Goal: Information Seeking & Learning: Learn about a topic

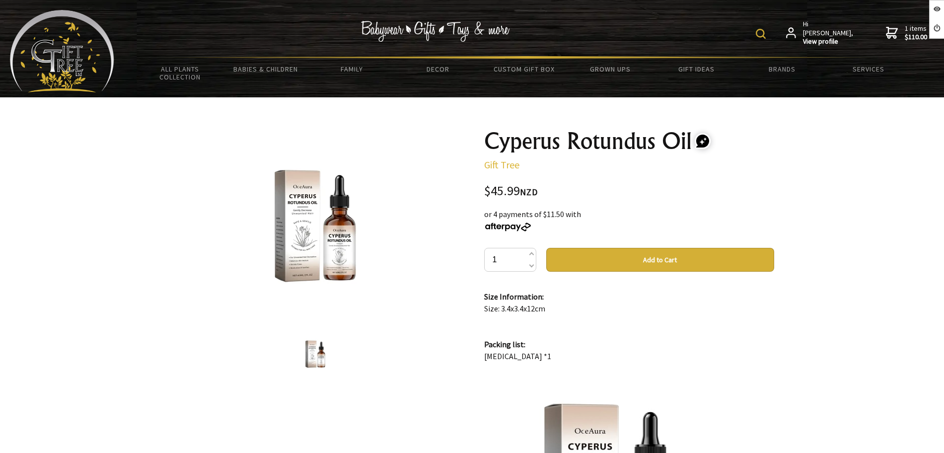
scroll to position [1438, 0]
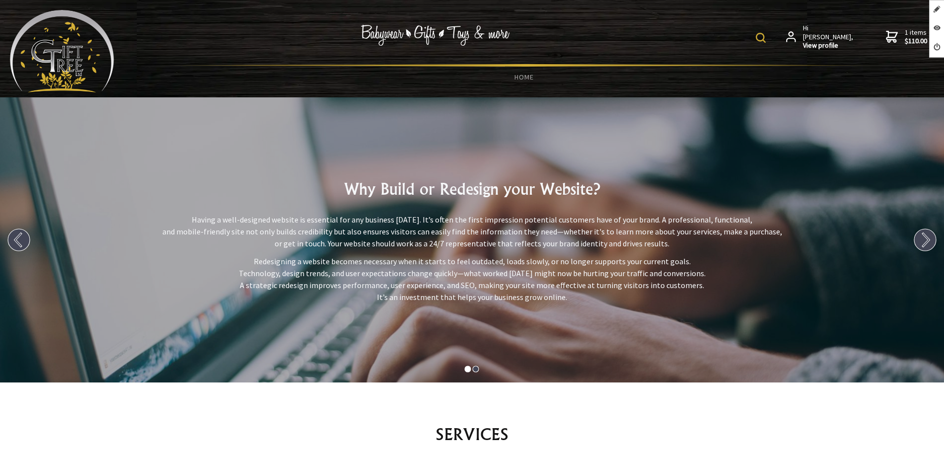
scroll to position [621, 0]
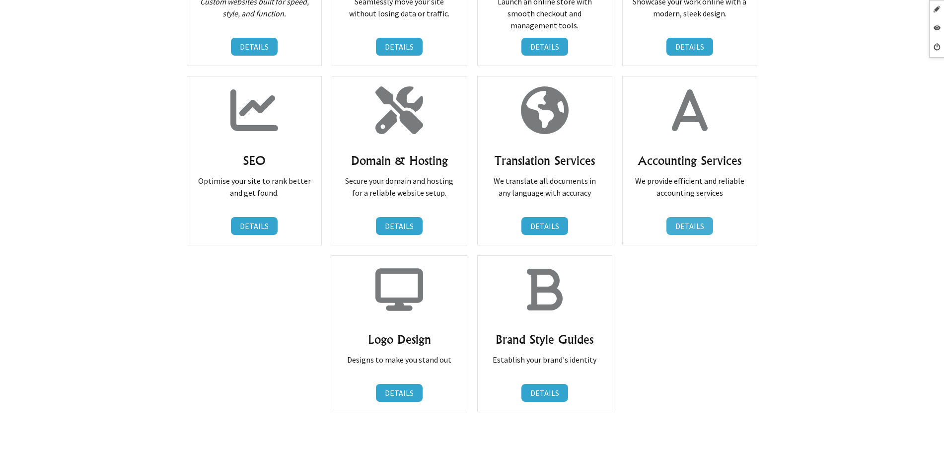
click at [682, 223] on link "DETAILS" at bounding box center [689, 226] width 47 height 18
